Goal: Answer question/provide support

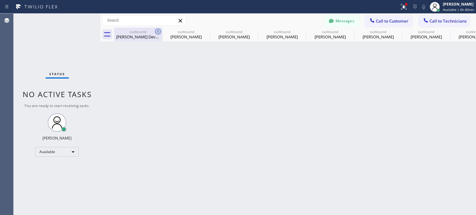
click at [159, 32] on icon at bounding box center [158, 32] width 6 height 6
click at [0, 0] on icon at bounding box center [0, 0] width 0 height 0
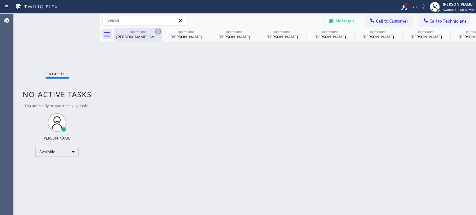
click at [0, 0] on icon at bounding box center [0, 0] width 0 height 0
click at [159, 32] on div "outbound [PERSON_NAME] Development outbound [PERSON_NAME] outbound [PERSON_NAME…" at bounding box center [295, 35] width 362 height 14
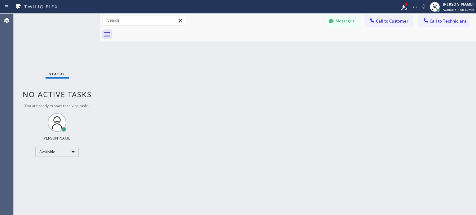
click at [159, 32] on div at bounding box center [295, 35] width 362 height 14
click at [382, 80] on div "Back to Dashboard Change Sender ID Customers Technicians [PHONE_NUMBER] SEARCH …" at bounding box center [287, 115] width 375 height 202
click at [370, 21] on icon at bounding box center [372, 20] width 6 height 6
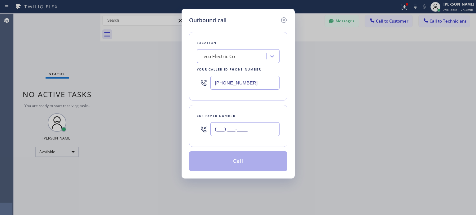
click at [252, 129] on input "(___) ___-____" at bounding box center [244, 129] width 69 height 14
paste input "609) 922-5239"
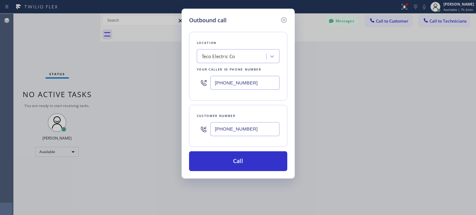
type input "[PHONE_NUMBER]"
click at [231, 85] on input "[PHONE_NUMBER]" at bounding box center [244, 83] width 69 height 14
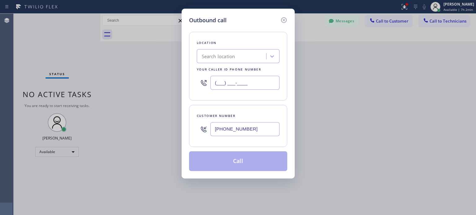
type input "(___) ___-____"
click at [225, 59] on div "Search location" at bounding box center [218, 56] width 33 height 7
paste input "[PERSON_NAME] & Son"
type input "[PERSON_NAME] & Son"
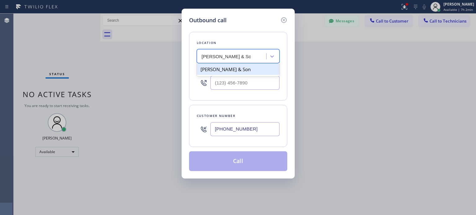
click at [226, 70] on div "[PERSON_NAME] & Son" at bounding box center [238, 69] width 83 height 11
type input "[PHONE_NUMBER]"
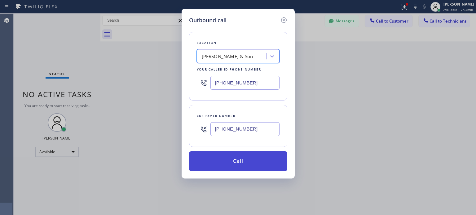
click at [232, 156] on button "Call" at bounding box center [238, 161] width 98 height 20
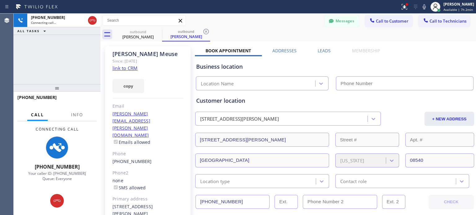
scroll to position [238, 0]
type input "[PHONE_NUMBER]"
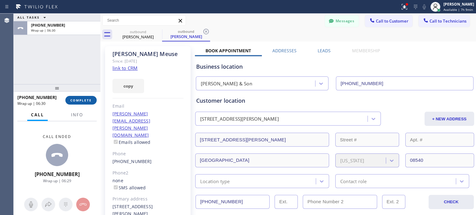
click at [72, 100] on span "COMPLETE" at bounding box center [80, 100] width 21 height 4
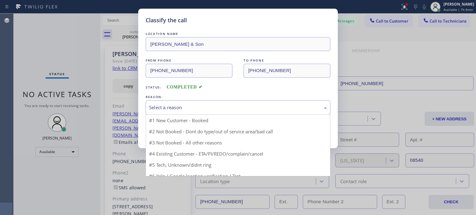
drag, startPoint x: 212, startPoint y: 107, endPoint x: 214, endPoint y: 113, distance: 6.5
click at [212, 107] on div "Select a reason" at bounding box center [238, 107] width 178 height 7
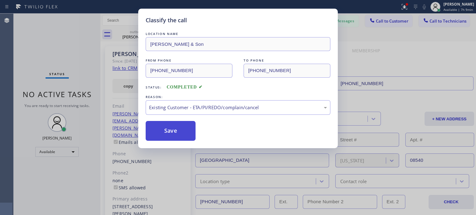
click at [183, 129] on button "Save" at bounding box center [171, 131] width 50 height 20
